Goal: Information Seeking & Learning: Learn about a topic

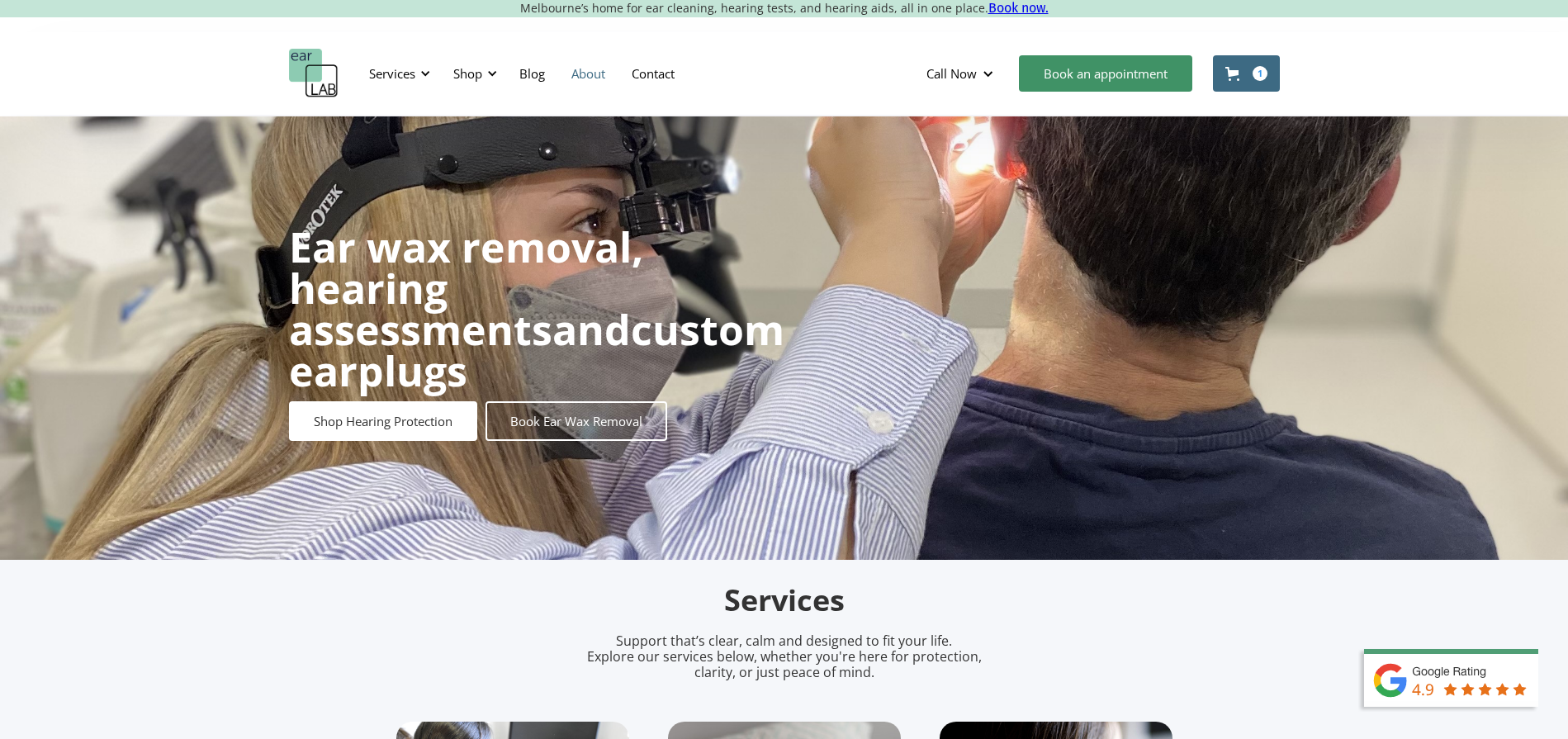
click at [569, 71] on link "About" at bounding box center [588, 74] width 60 height 48
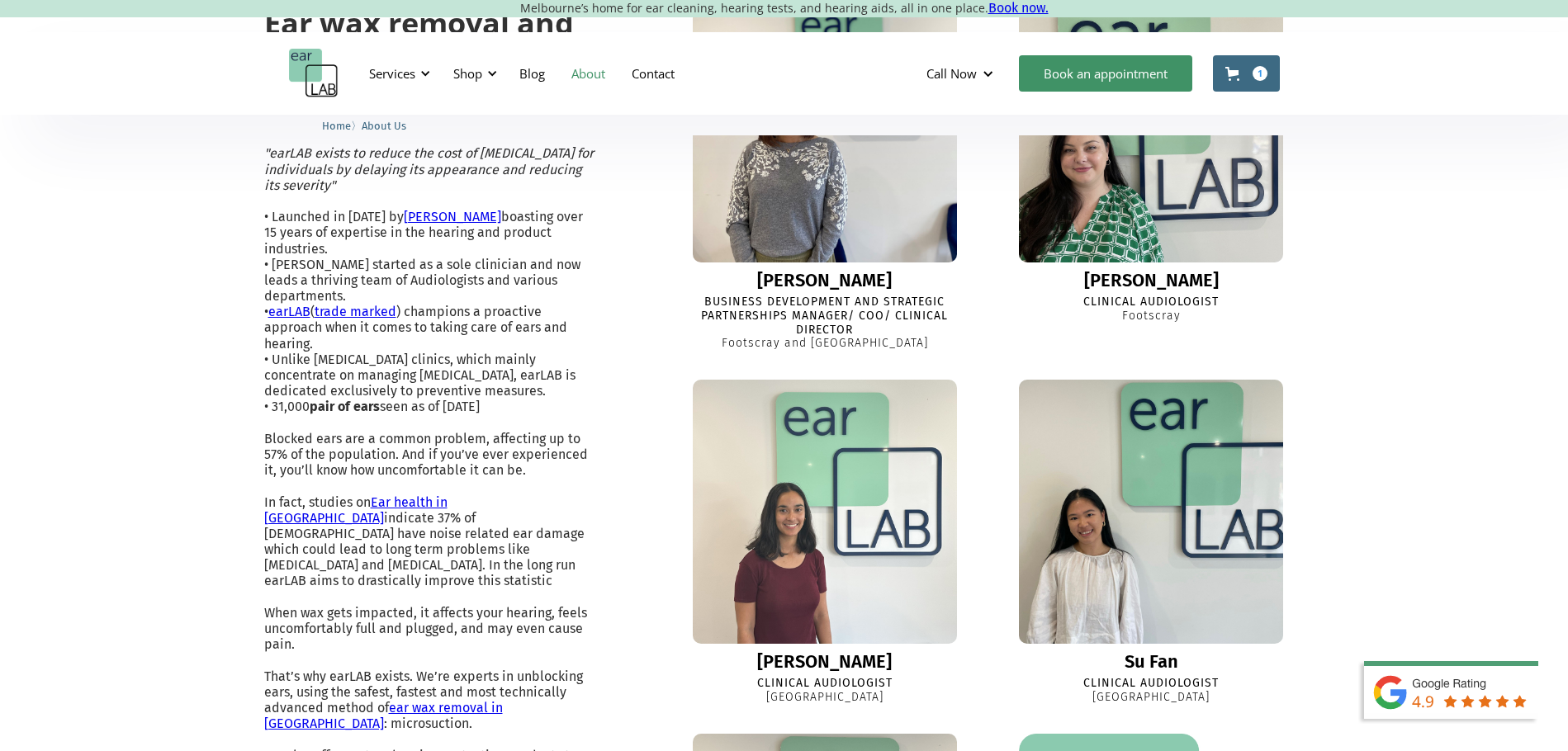
scroll to position [826, 0]
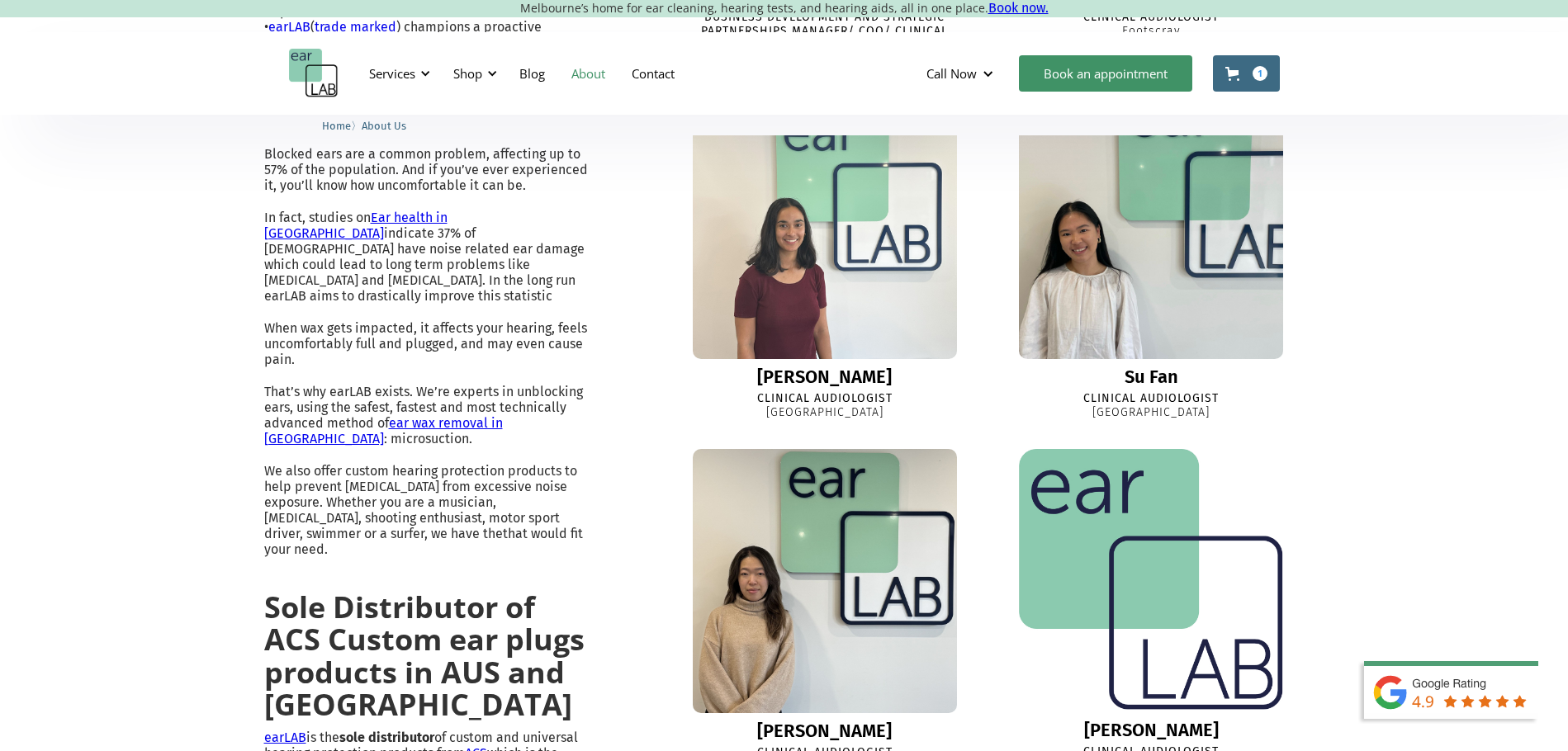
click at [1221, 363] on link "Su Fan Clinical Audiologist Richmond" at bounding box center [1152, 258] width 307 height 326
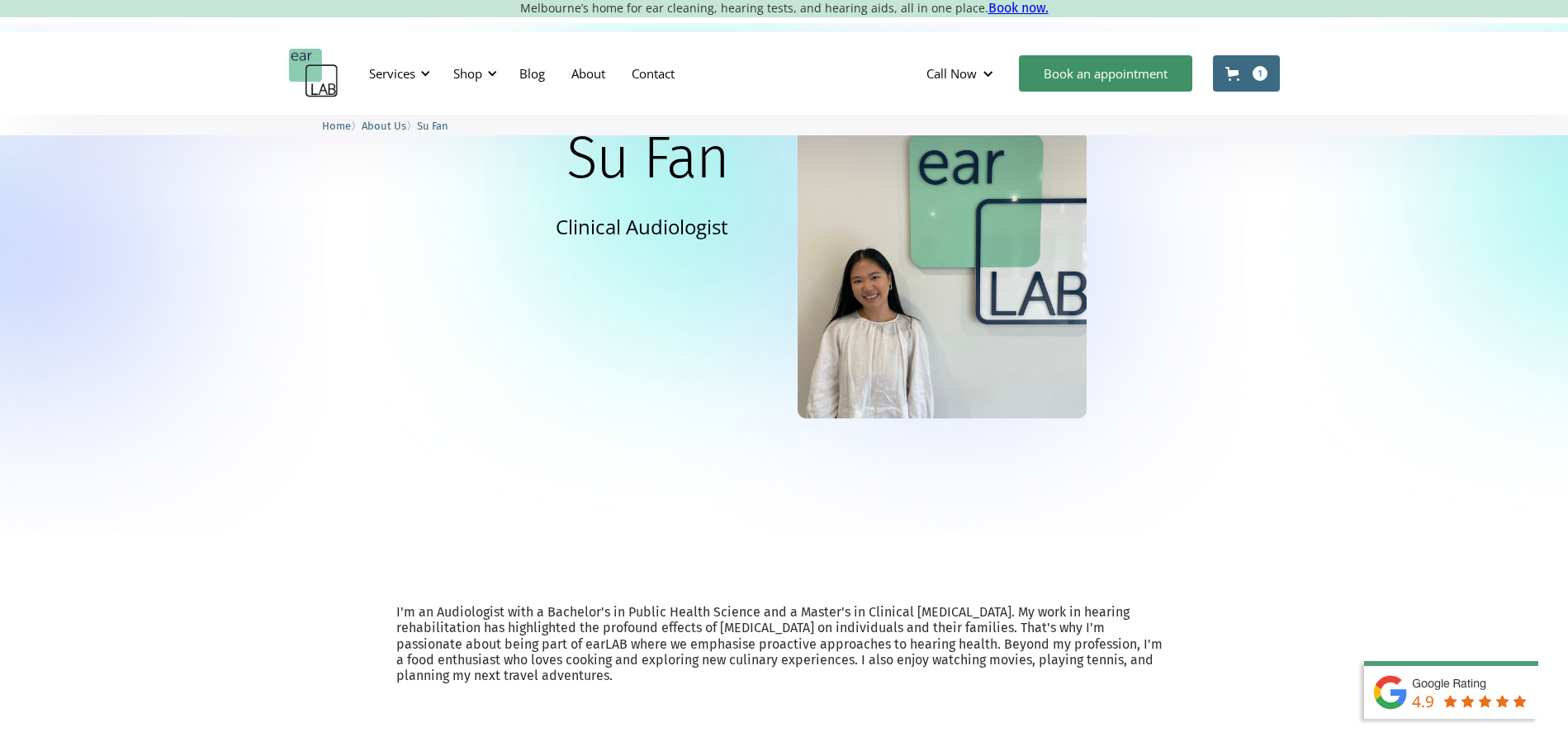
scroll to position [275, 0]
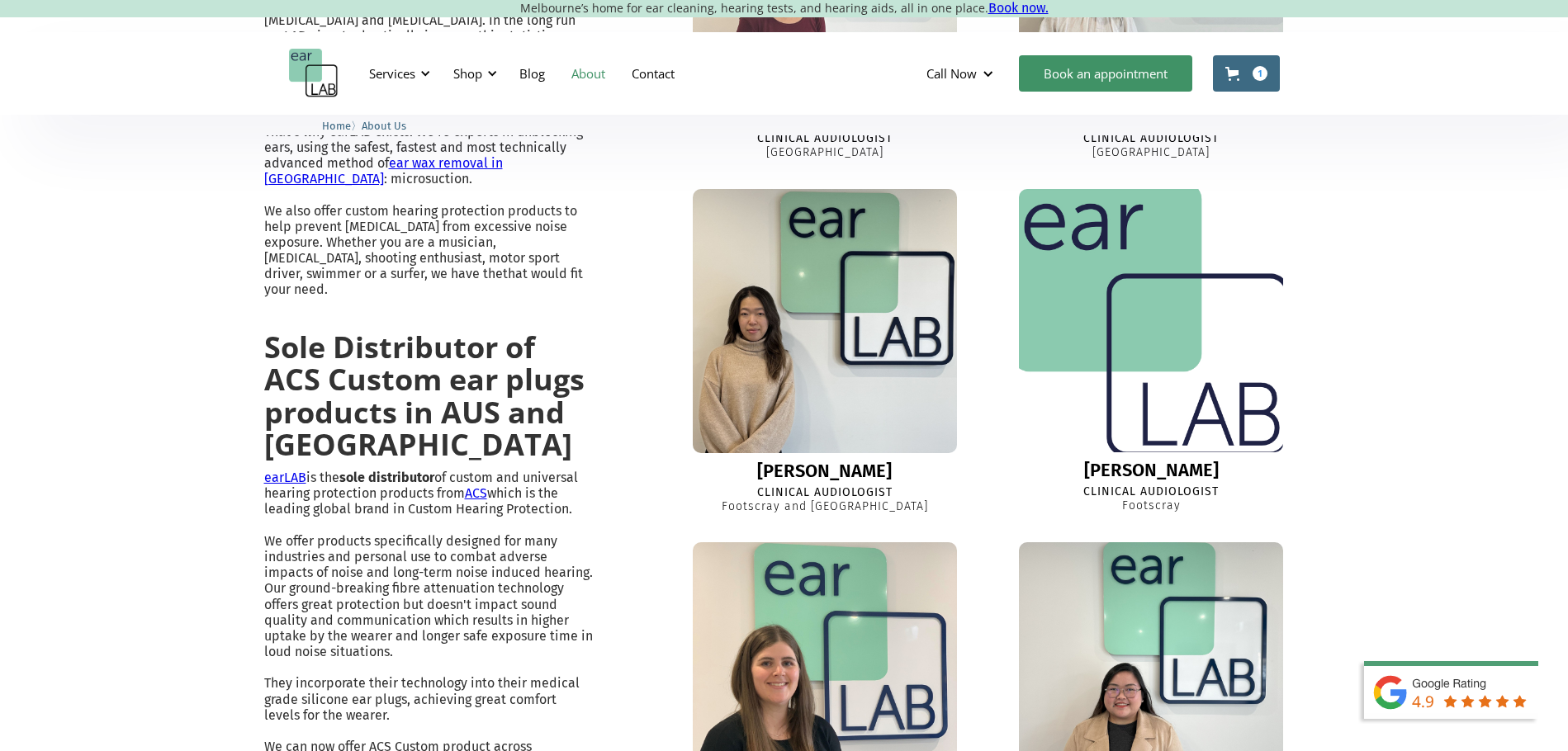
scroll to position [989, 0]
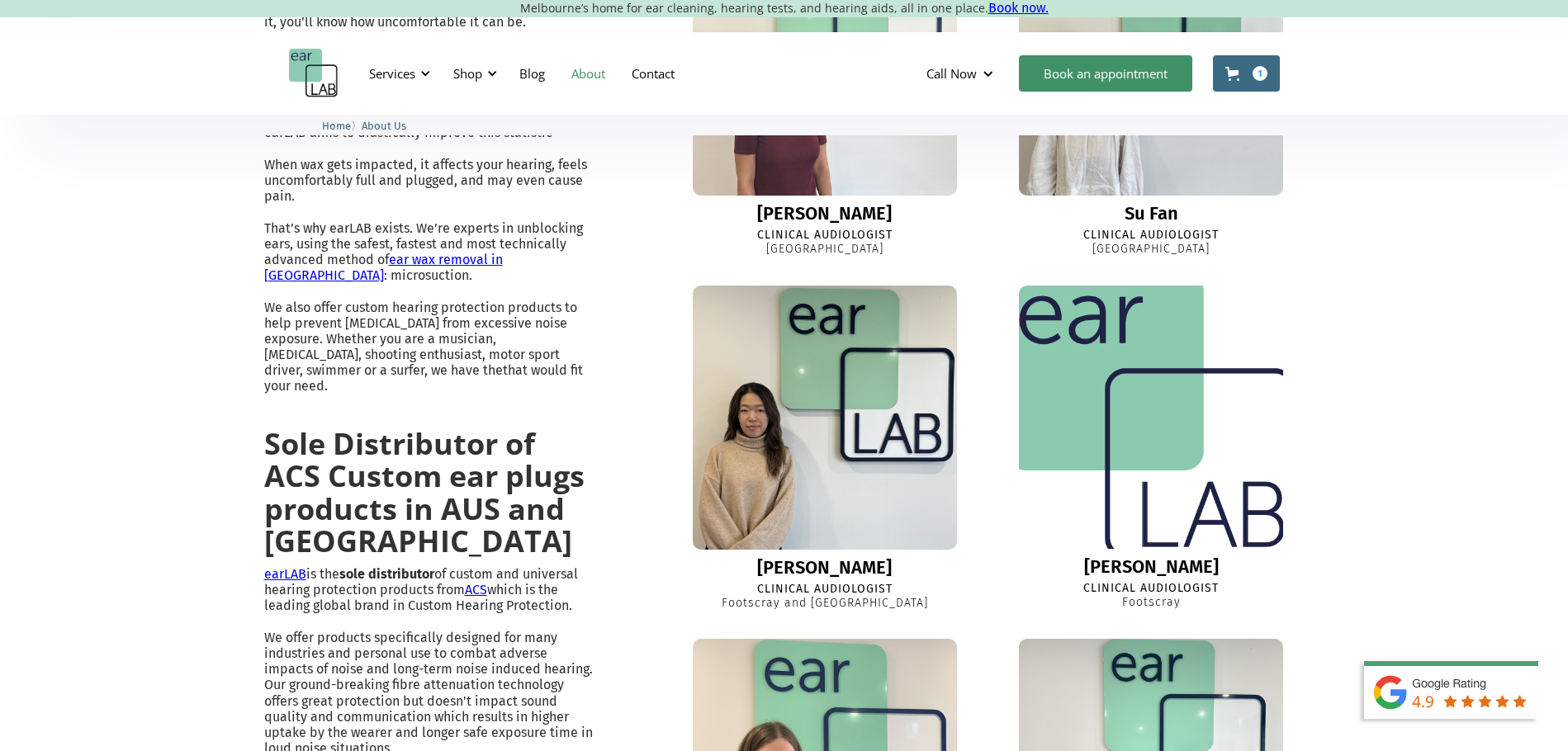
click at [1210, 369] on img at bounding box center [1151, 415] width 290 height 287
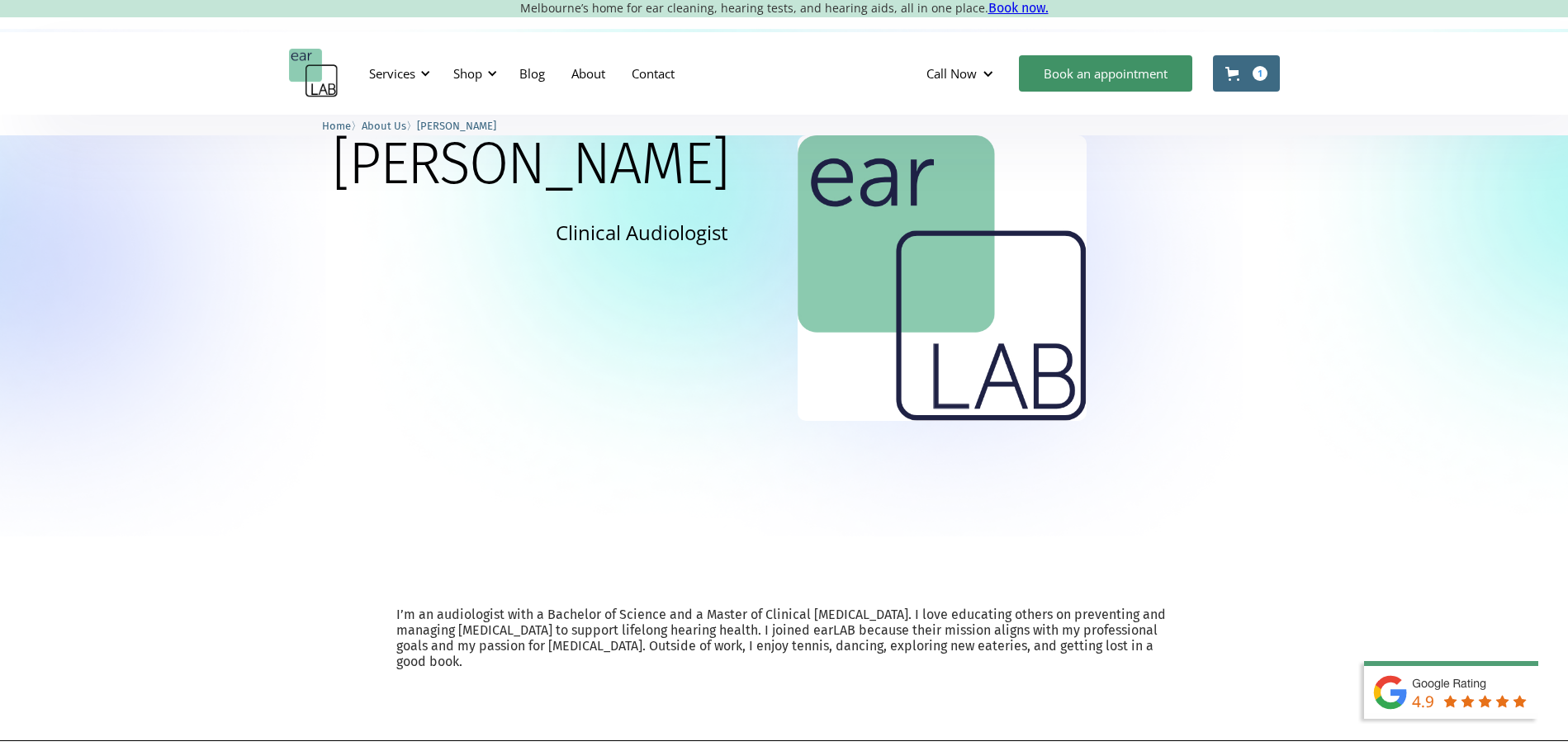
scroll to position [138, 0]
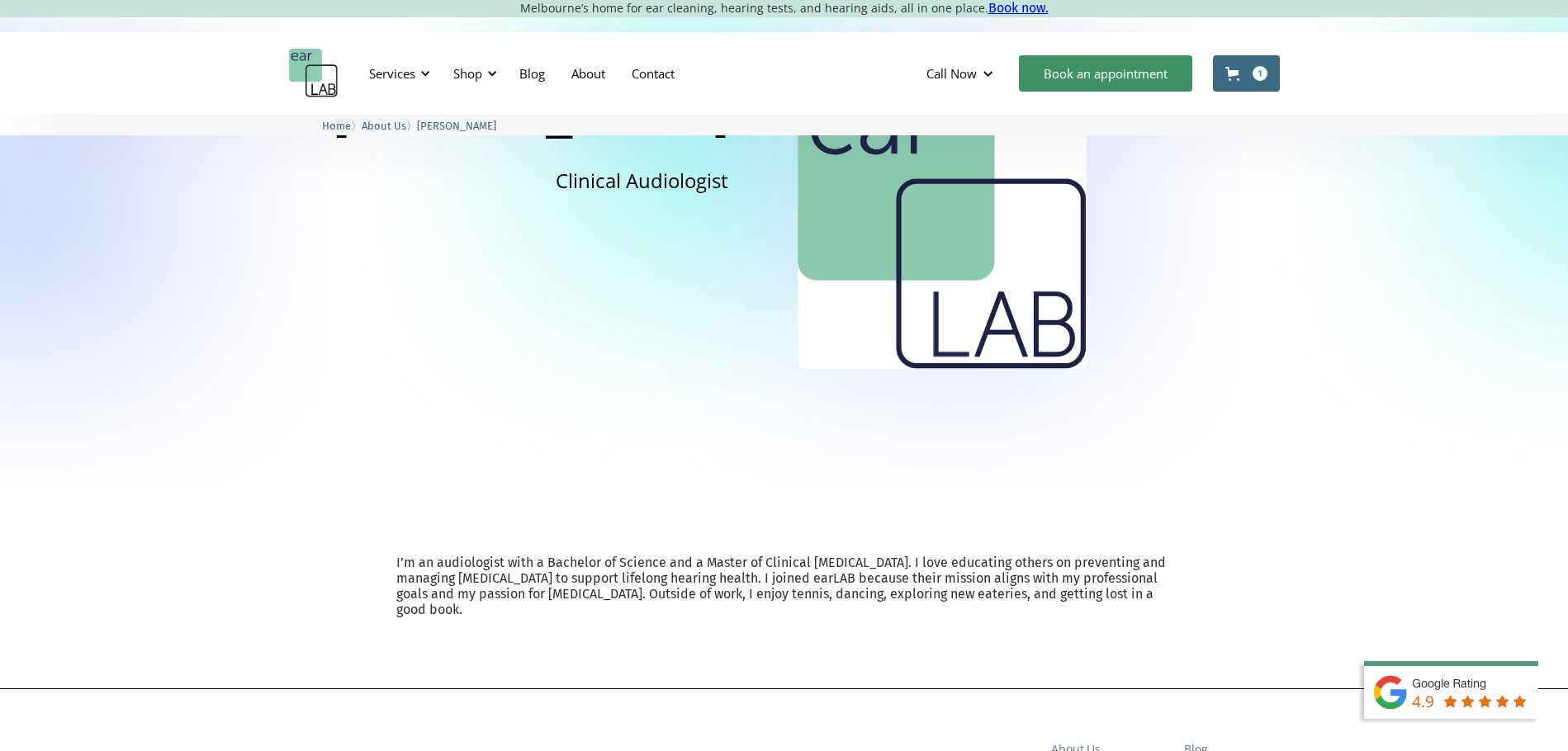
click at [173, 376] on div "Nicky Clinical Audiologist" at bounding box center [784, 231] width 1568 height 508
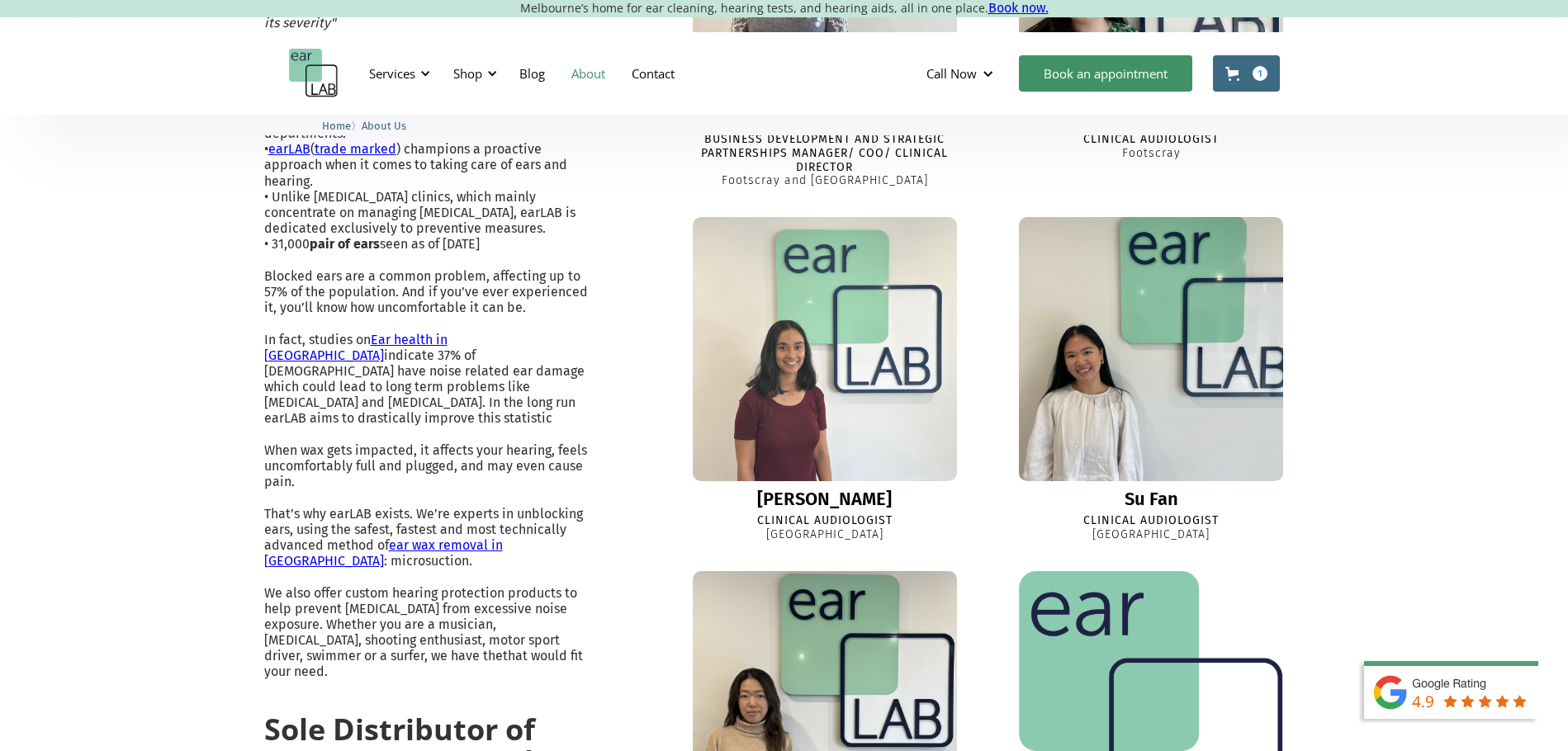
click at [1243, 213] on img at bounding box center [1151, 349] width 273 height 273
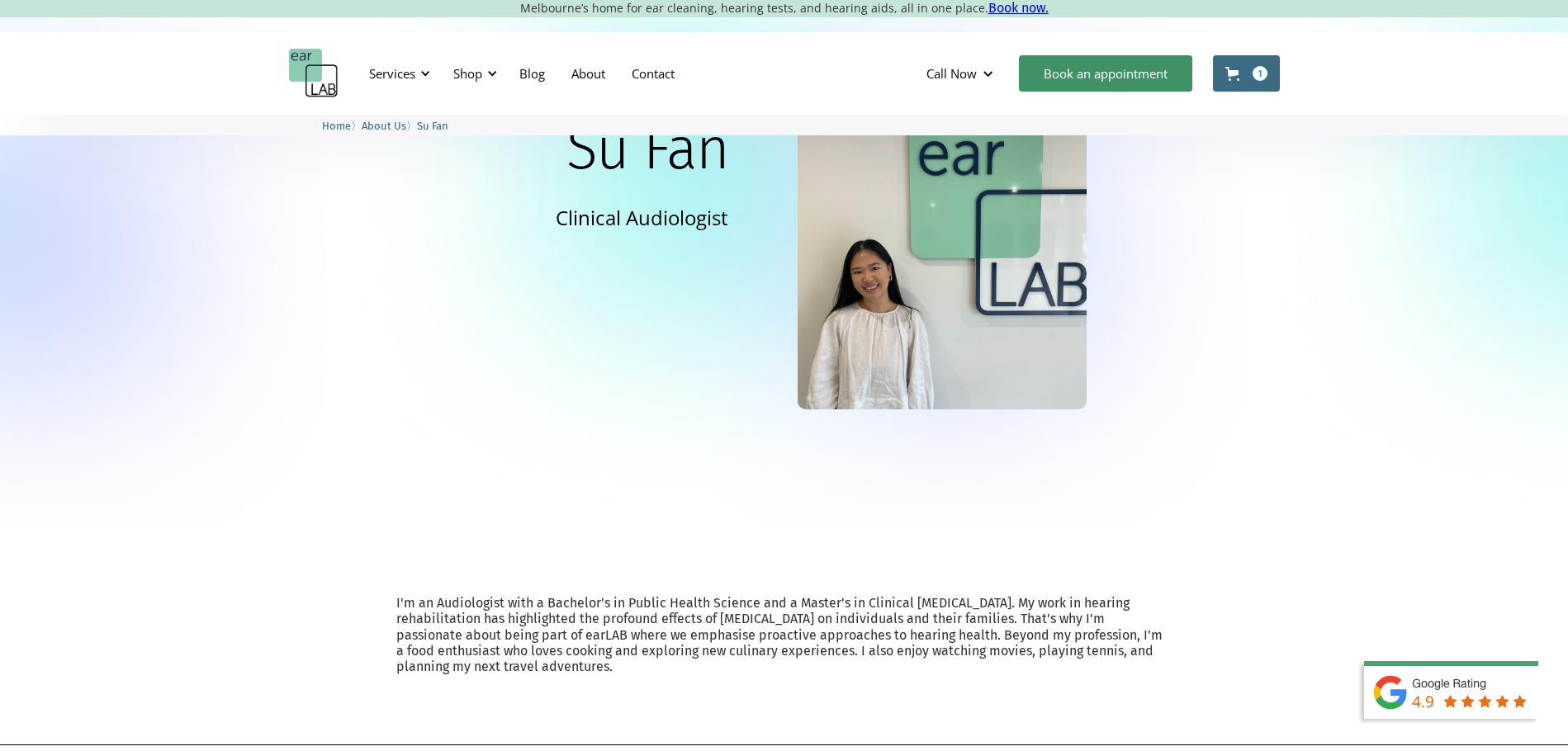
scroll to position [138, 0]
